Goal: Task Accomplishment & Management: Use online tool/utility

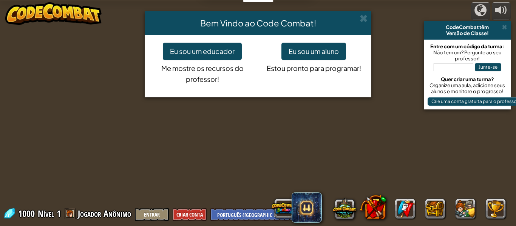
select select "pt-BR"
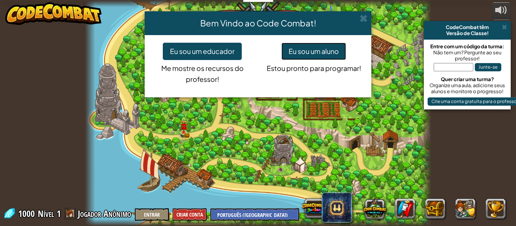
click at [300, 55] on button "Eu sou um aluno" at bounding box center [313, 51] width 65 height 17
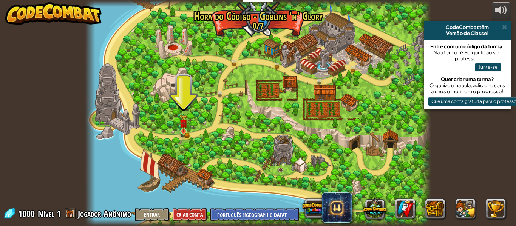
click at [181, 127] on img at bounding box center [183, 122] width 8 height 17
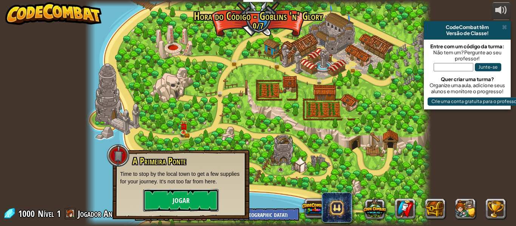
click at [197, 205] on button "Jogar" at bounding box center [181, 200] width 76 height 23
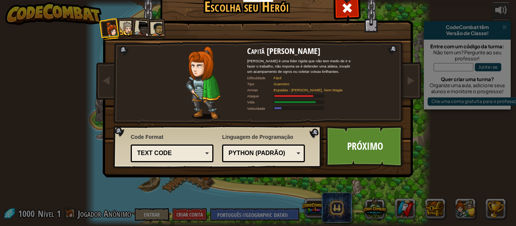
click at [125, 32] on div at bounding box center [127, 29] width 14 height 14
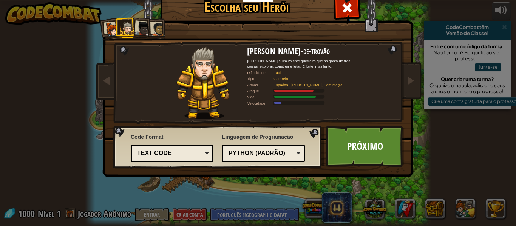
click at [147, 34] on div at bounding box center [142, 28] width 15 height 15
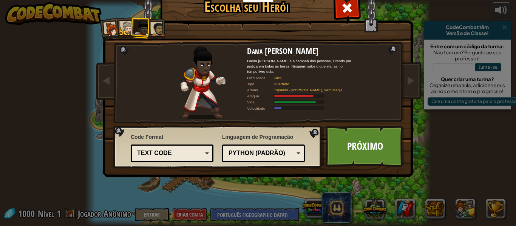
click at [163, 31] on div at bounding box center [158, 29] width 14 height 14
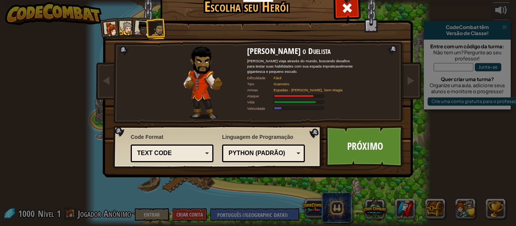
click at [125, 29] on div at bounding box center [127, 29] width 14 height 14
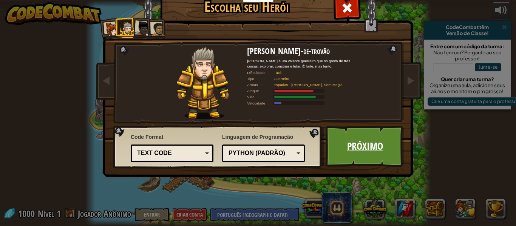
click at [354, 154] on link "Próximo" at bounding box center [365, 147] width 79 height 42
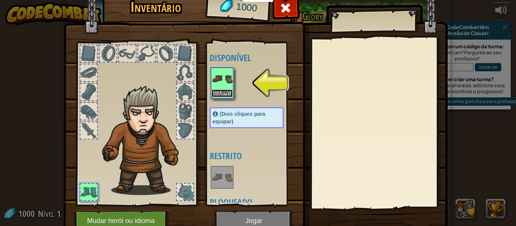
click at [225, 91] on button "Equipar" at bounding box center [221, 93] width 21 height 8
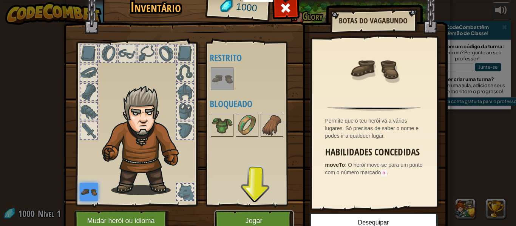
click at [261, 218] on button "Jogar" at bounding box center [253, 221] width 79 height 21
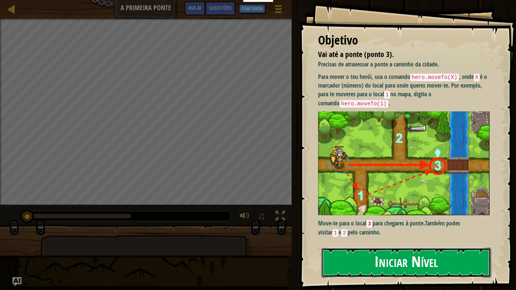
click at [448, 226] on button "Iniciar Nível" at bounding box center [406, 263] width 170 height 30
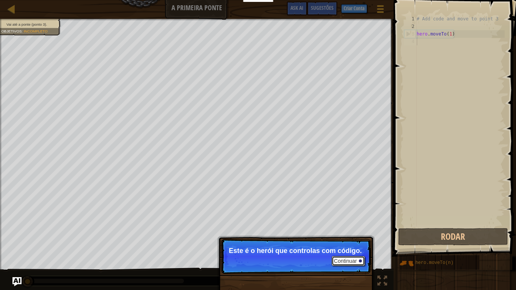
drag, startPoint x: 356, startPoint y: 265, endPoint x: 423, endPoint y: 227, distance: 76.8
click at [356, 226] on button "Continuar" at bounding box center [348, 261] width 33 height 10
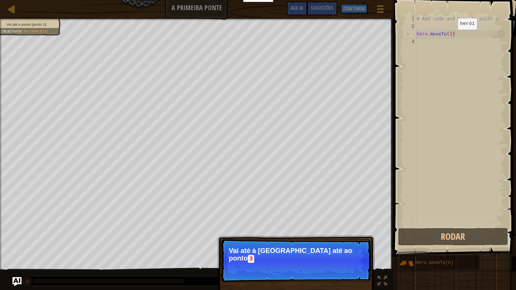
click at [451, 38] on div "# Add code and move to point 3 hero . moveTo ( 1 )" at bounding box center [459, 128] width 89 height 227
type textarea "hero.moveTo(1)"
click at [432, 51] on div "# Add code and move to point 3 hero . moveTo ( 1 )" at bounding box center [459, 120] width 89 height 211
click at [434, 49] on div "# Add code and move to point 3 hero . moveTo ( 1 )" at bounding box center [459, 128] width 89 height 227
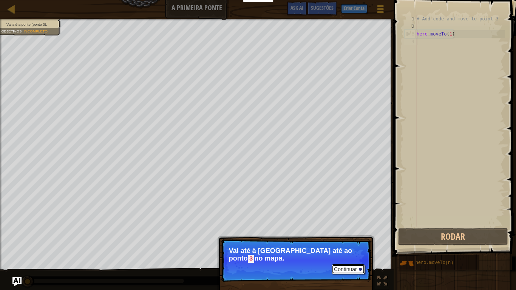
click at [343, 226] on button "Continuar" at bounding box center [348, 269] width 33 height 10
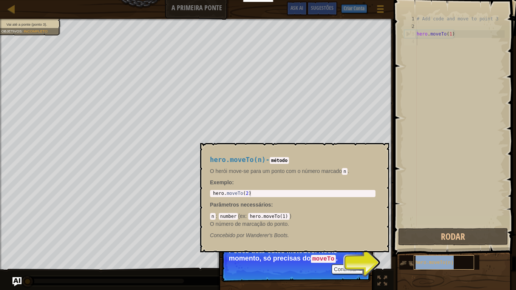
click at [430, 226] on span "hero.moveTo(n)" at bounding box center [434, 262] width 38 height 5
click at [359, 226] on button "Continuar" at bounding box center [348, 269] width 33 height 10
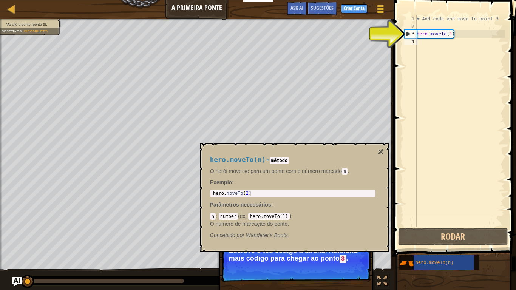
click at [409, 34] on div "3" at bounding box center [410, 34] width 12 height 8
type textarea "hero.moveTo(1)"
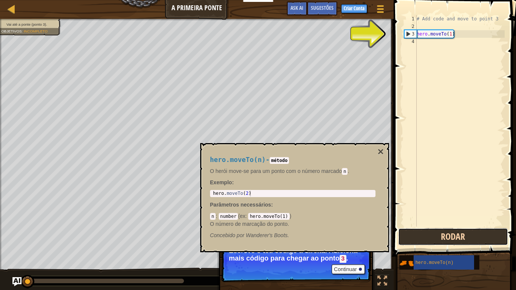
click at [440, 226] on button "Rodar" at bounding box center [453, 236] width 110 height 17
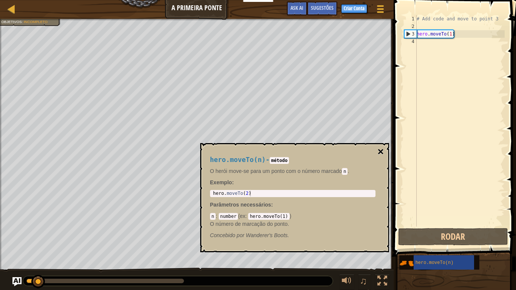
click at [380, 153] on button "×" at bounding box center [380, 152] width 6 height 11
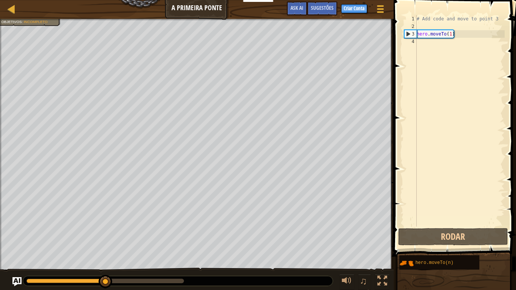
click at [440, 48] on div "# Add code and move to point 3 hero . moveTo ( 1 )" at bounding box center [459, 128] width 89 height 227
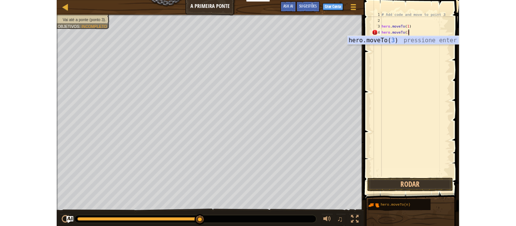
scroll to position [3, 5]
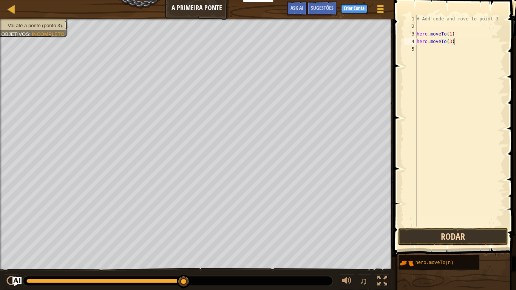
type textarea "hero.moveTo(3)"
click at [450, 226] on button "Rodar" at bounding box center [453, 236] width 110 height 17
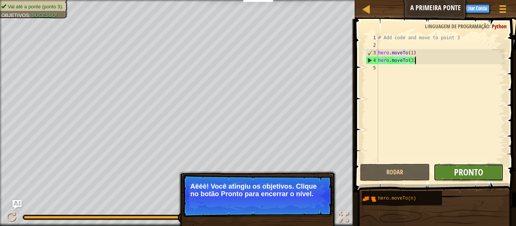
click at [460, 174] on span "Pronto" at bounding box center [468, 172] width 29 height 12
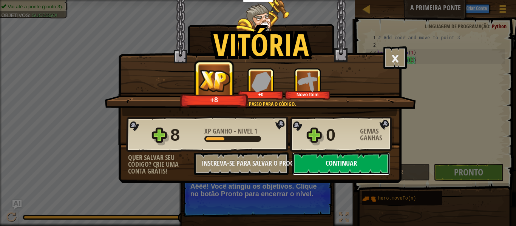
click at [350, 162] on button "Continuar" at bounding box center [340, 164] width 97 height 23
select select "pt-BR"
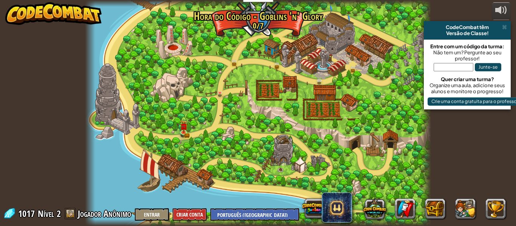
select select "pt-BR"
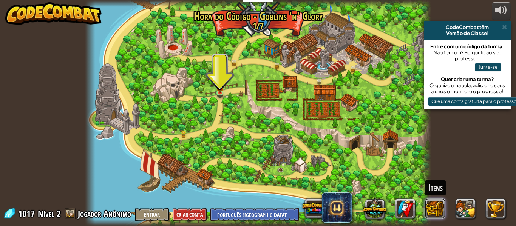
click at [435, 207] on button at bounding box center [435, 209] width 20 height 20
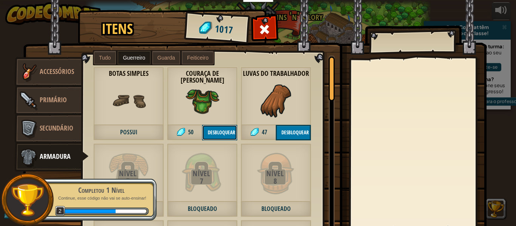
click at [231, 137] on button "Desbloquear" at bounding box center [219, 132] width 35 height 15
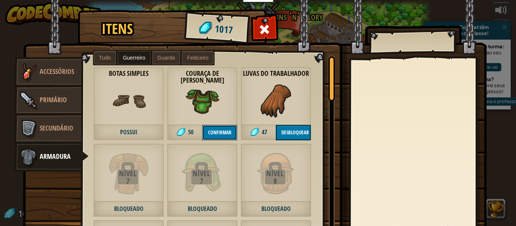
click at [215, 136] on button "Confirmar" at bounding box center [219, 132] width 35 height 15
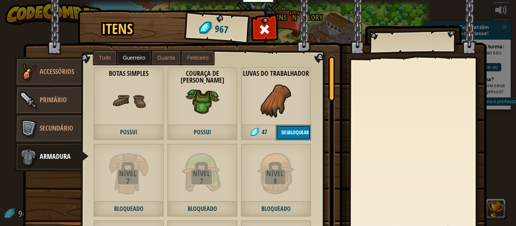
click at [309, 130] on button "Desbloquear" at bounding box center [293, 132] width 35 height 15
click at [308, 130] on button "Confirmar" at bounding box center [293, 132] width 35 height 15
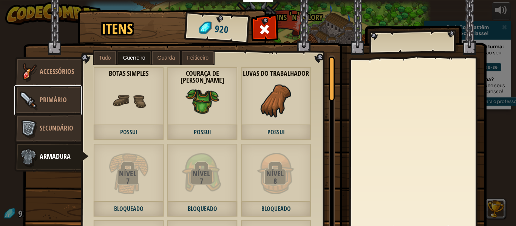
click at [38, 96] on img at bounding box center [28, 100] width 23 height 23
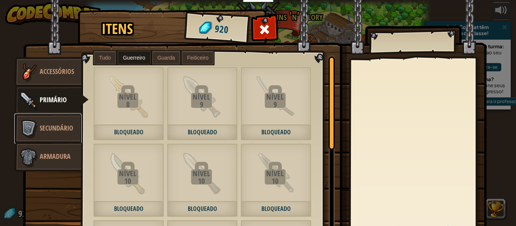
click at [73, 131] on span "Secundário" at bounding box center [57, 127] width 34 height 9
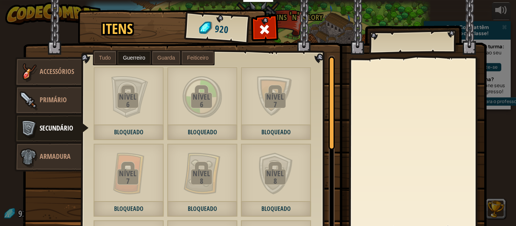
click at [277, 25] on img at bounding box center [254, 123] width 463 height 274
click at [264, 32] on span at bounding box center [265, 29] width 12 height 12
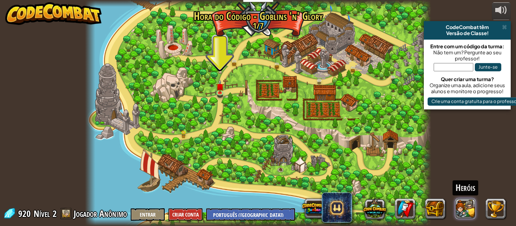
click at [465, 208] on button at bounding box center [465, 209] width 20 height 20
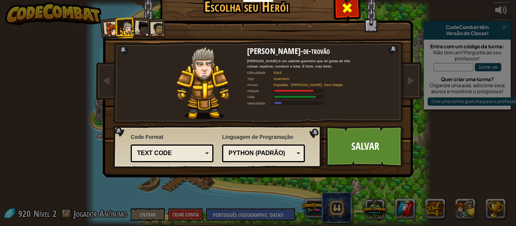
click at [347, 12] on span at bounding box center [347, 8] width 12 height 12
